Goal: Task Accomplishment & Management: Use online tool/utility

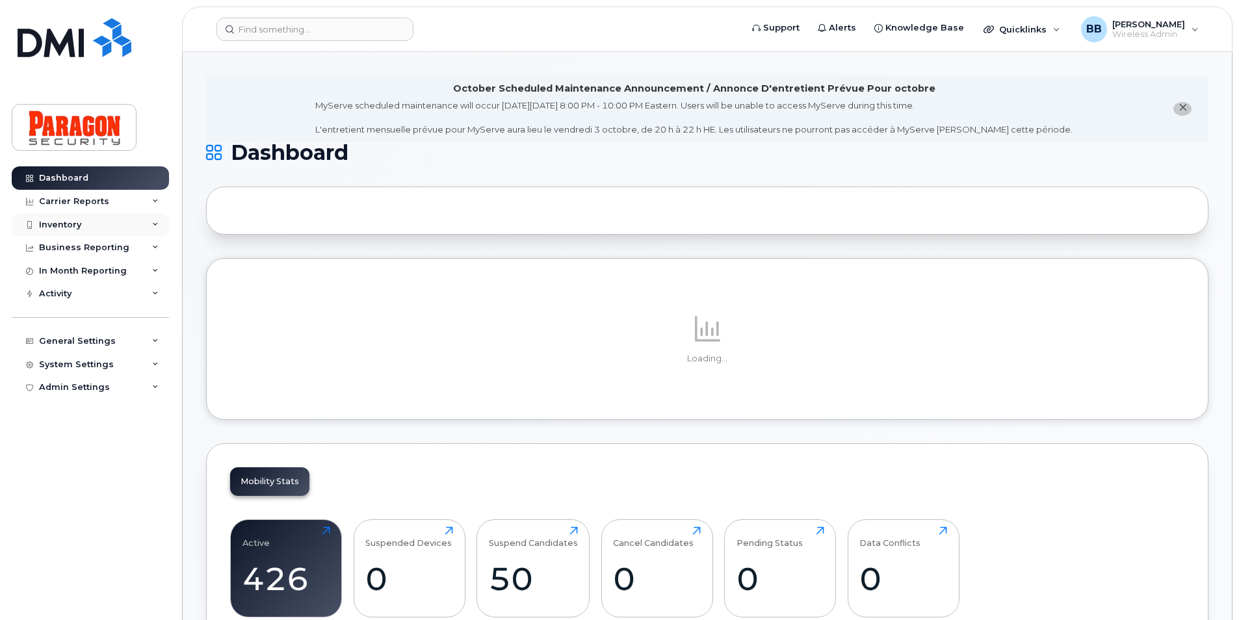
click at [57, 224] on div "Inventory" at bounding box center [60, 225] width 42 height 10
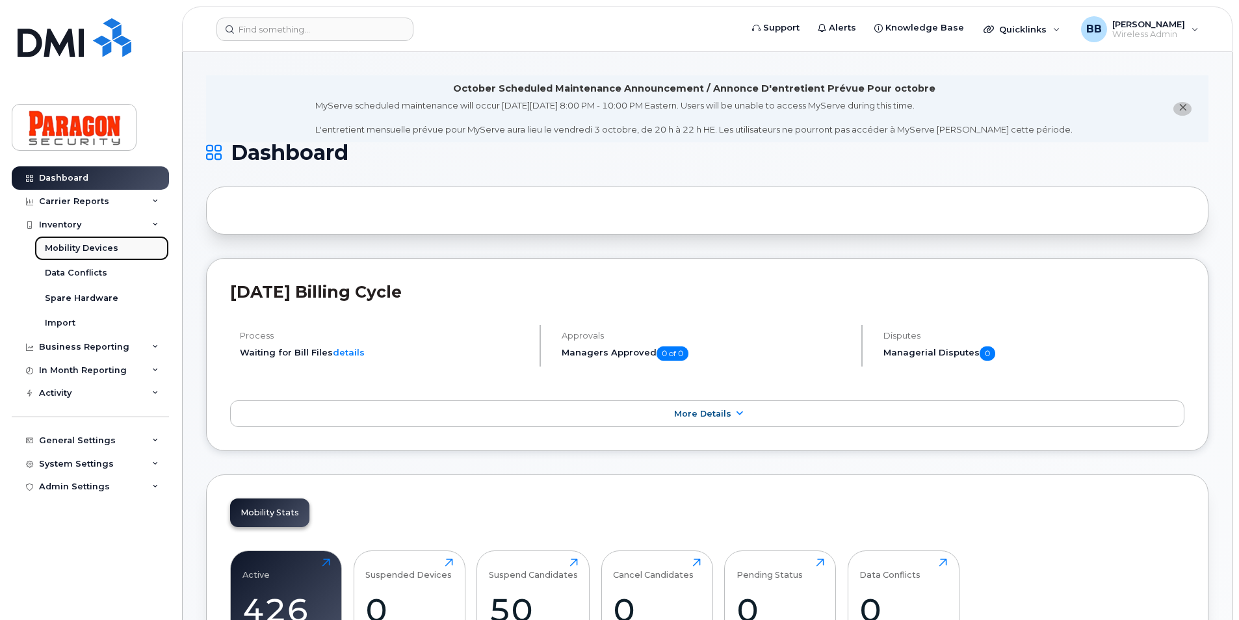
click at [65, 247] on div "Mobility Devices" at bounding box center [81, 249] width 73 height 12
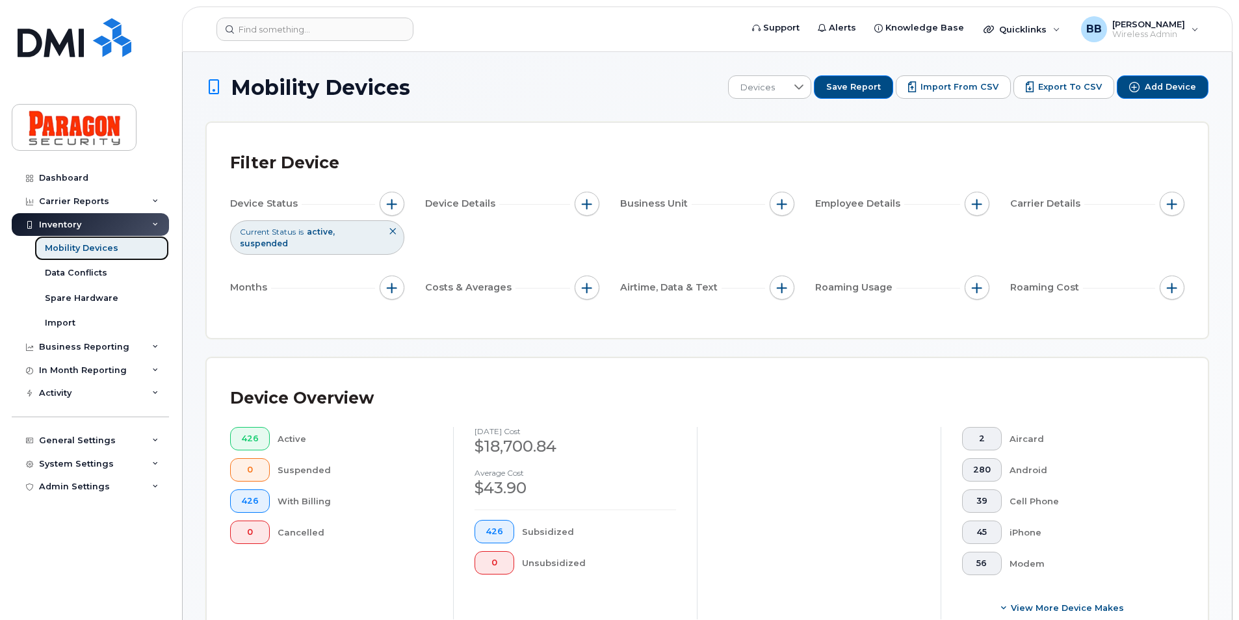
scroll to position [195, 0]
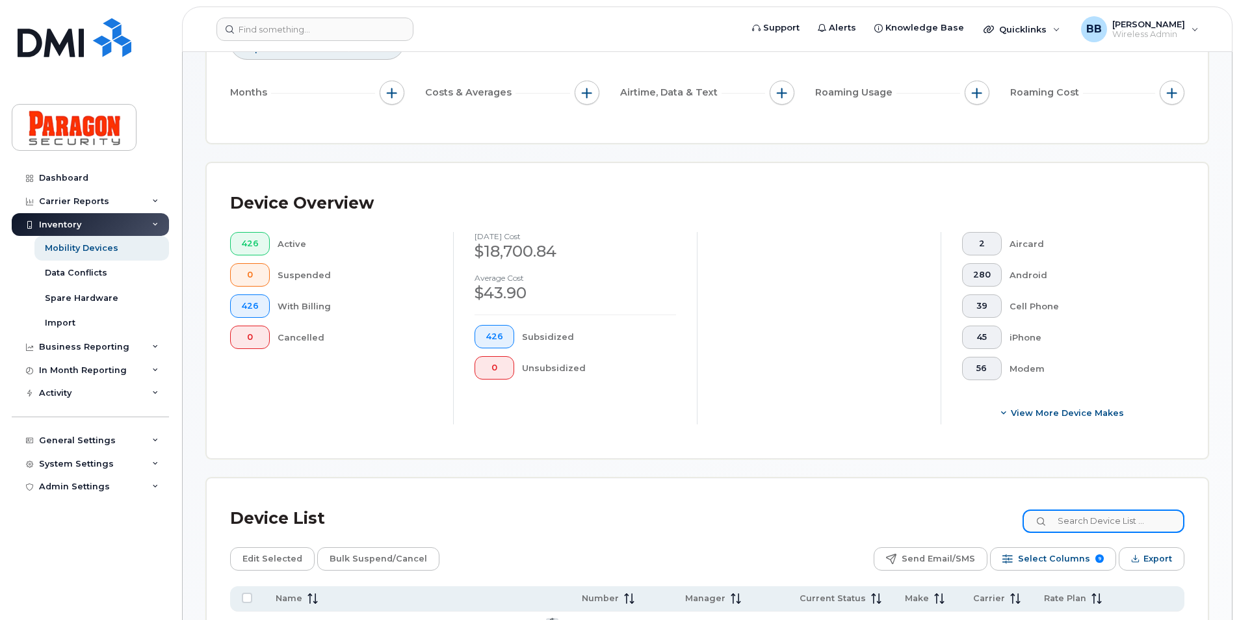
click at [1152, 518] on input at bounding box center [1104, 521] width 162 height 23
type input "4864"
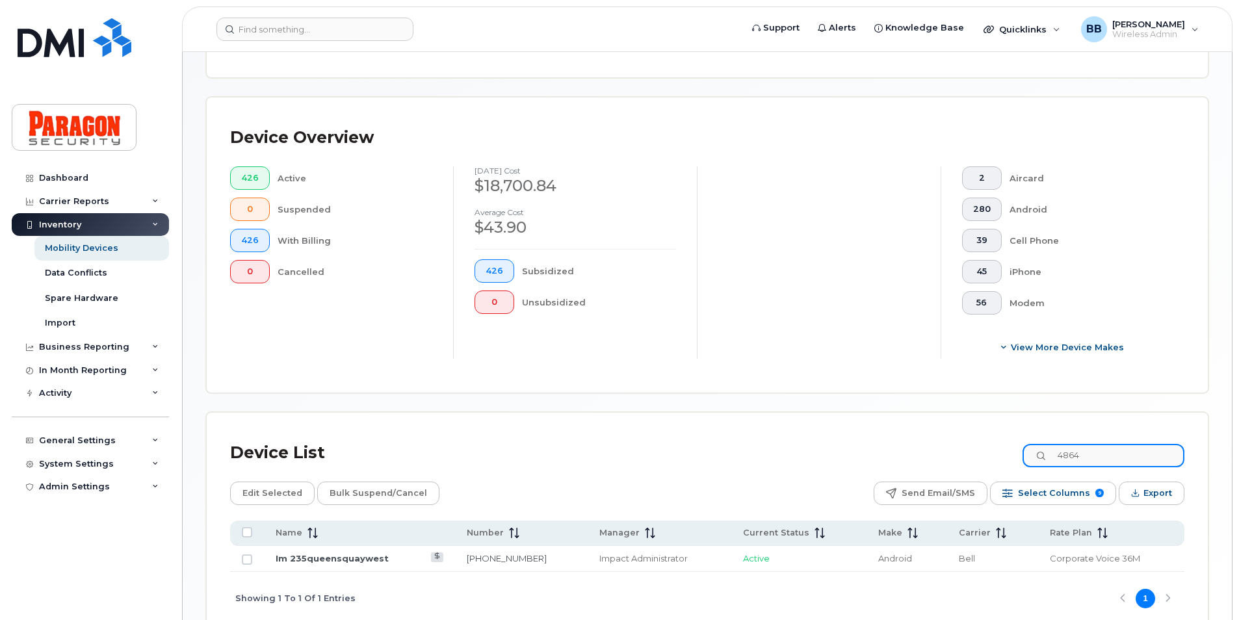
scroll to position [332, 0]
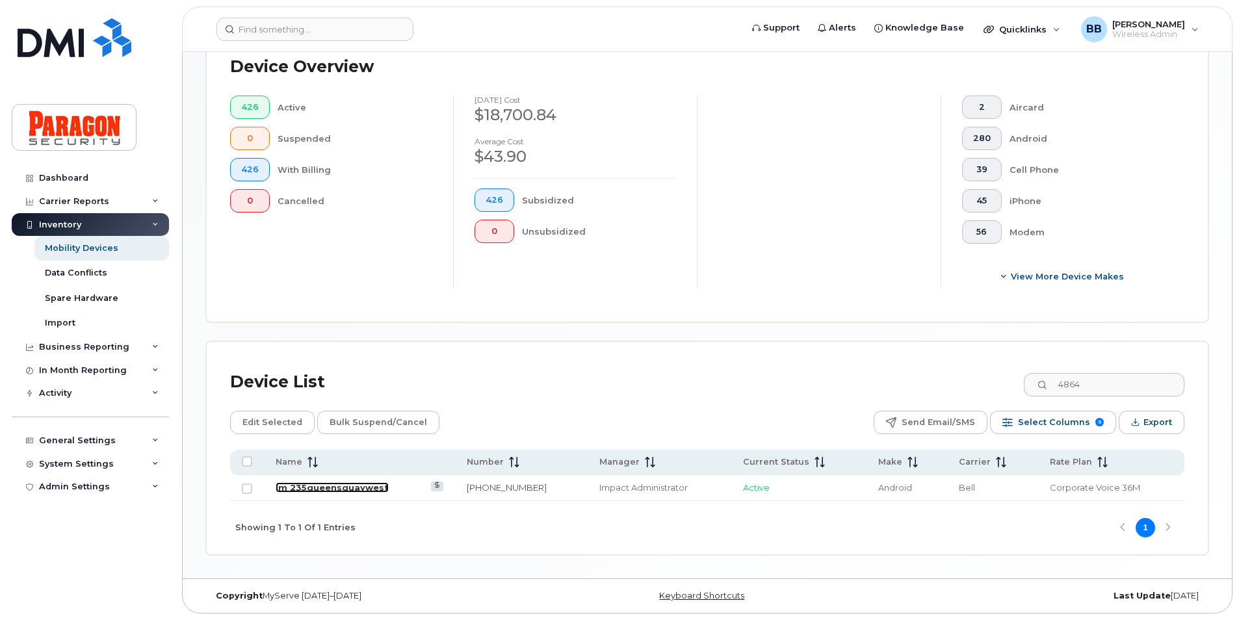
click at [358, 488] on link "Im 235queensquaywest" at bounding box center [332, 488] width 113 height 10
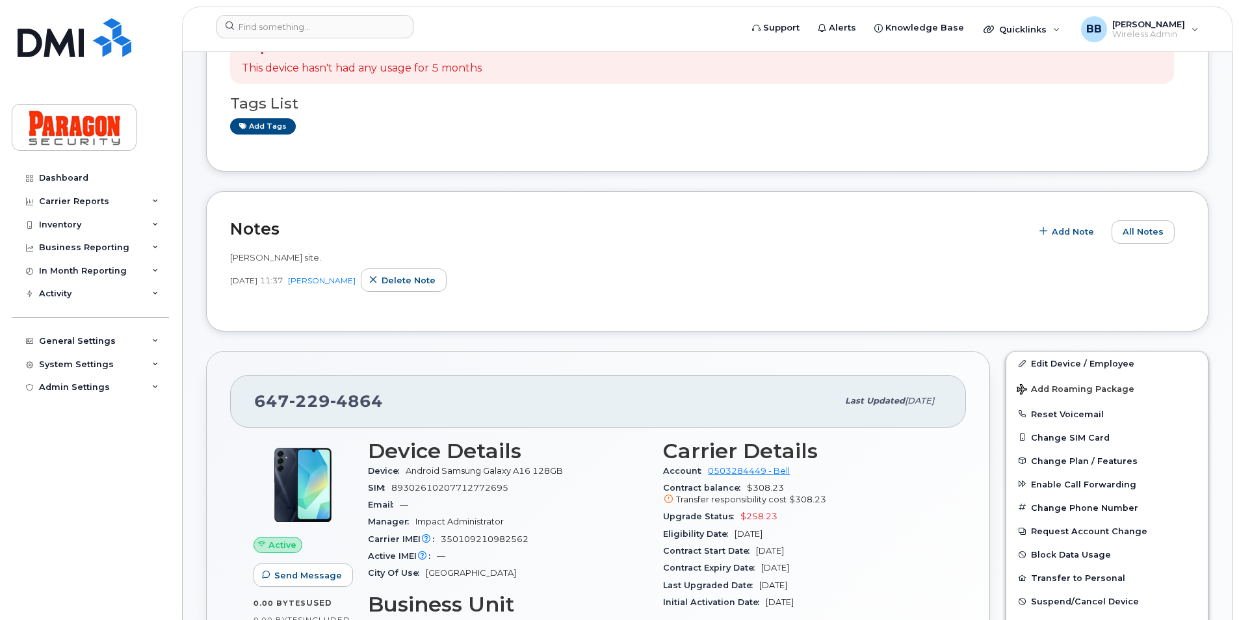
scroll to position [325, 0]
